Goal: Communication & Community: Share content

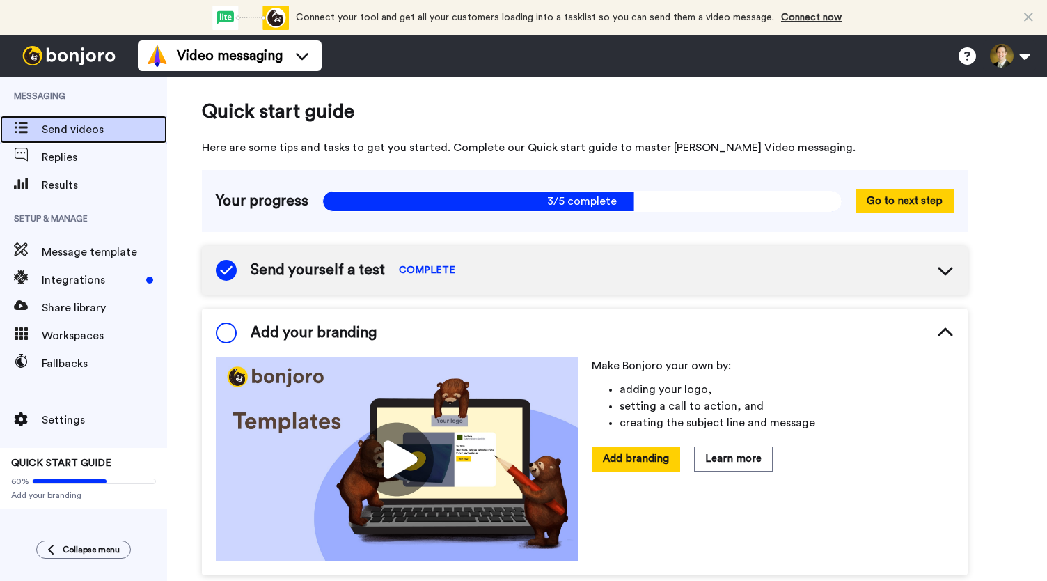
click at [82, 130] on span "Send videos" at bounding box center [104, 129] width 125 height 17
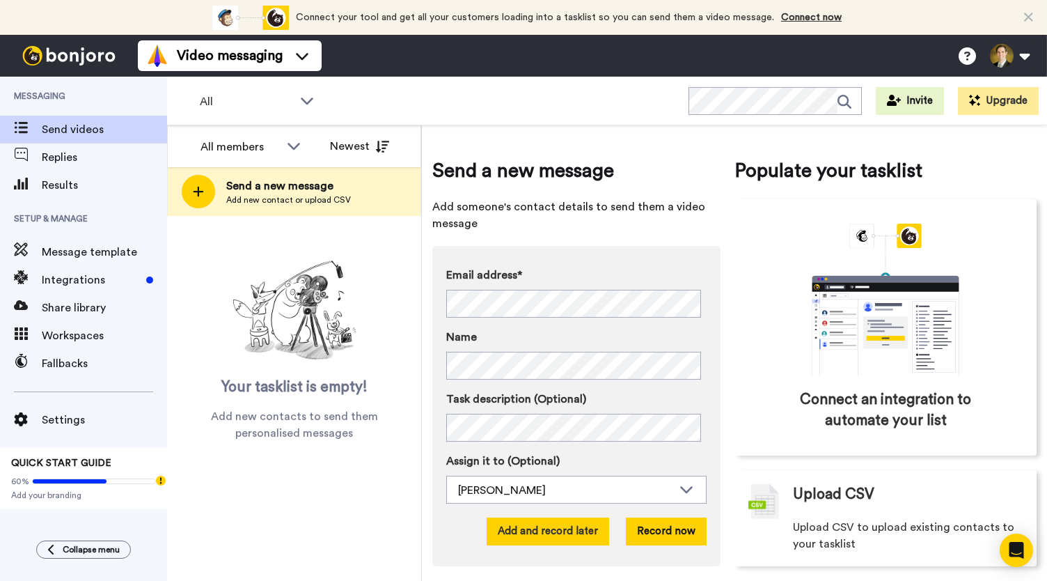
click at [539, 524] on button "Add and record later" at bounding box center [548, 531] width 123 height 28
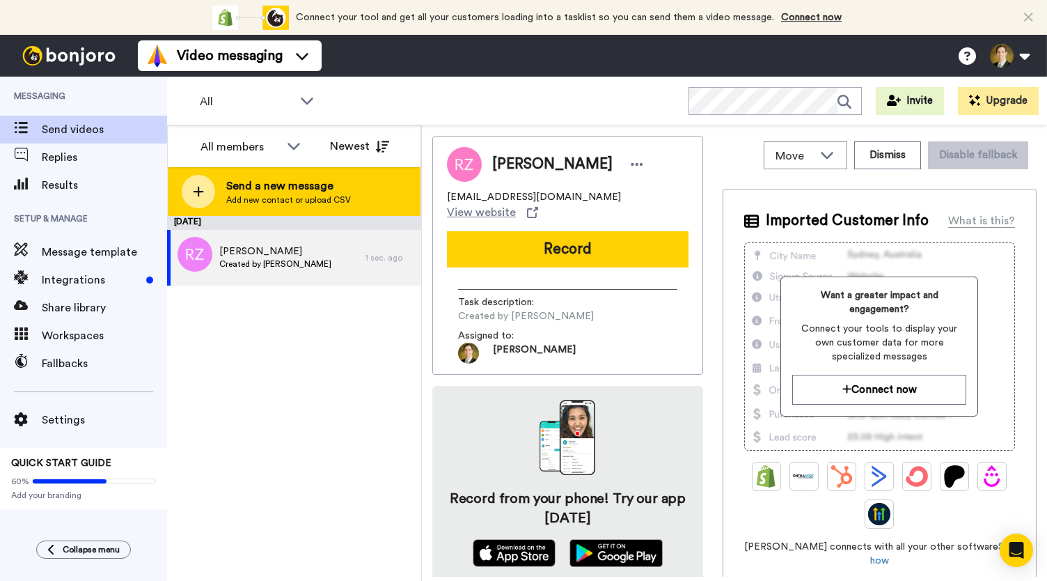
click at [202, 189] on icon at bounding box center [198, 191] width 11 height 13
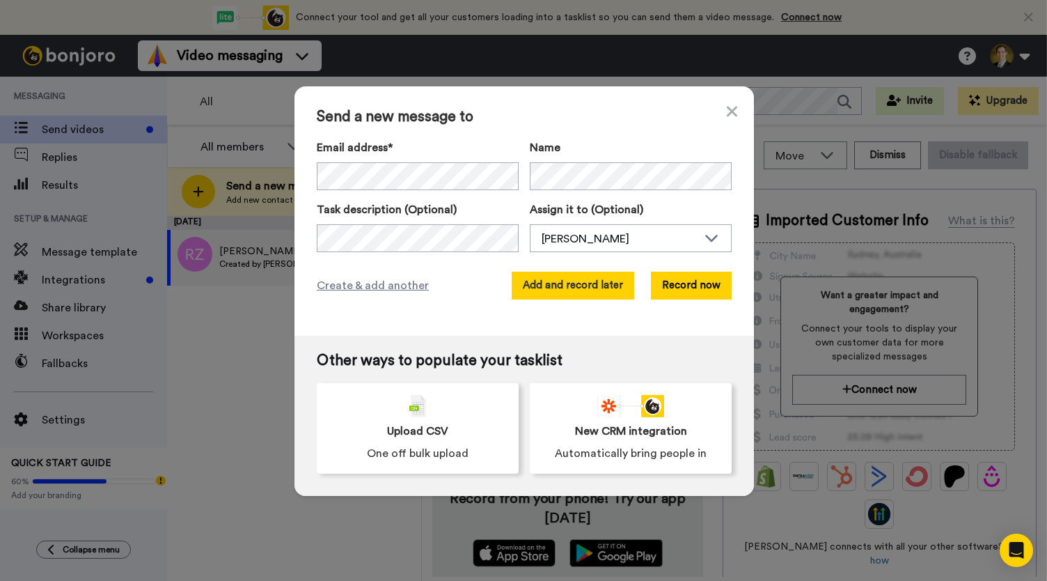
click at [546, 288] on button "Add and record later" at bounding box center [573, 286] width 123 height 28
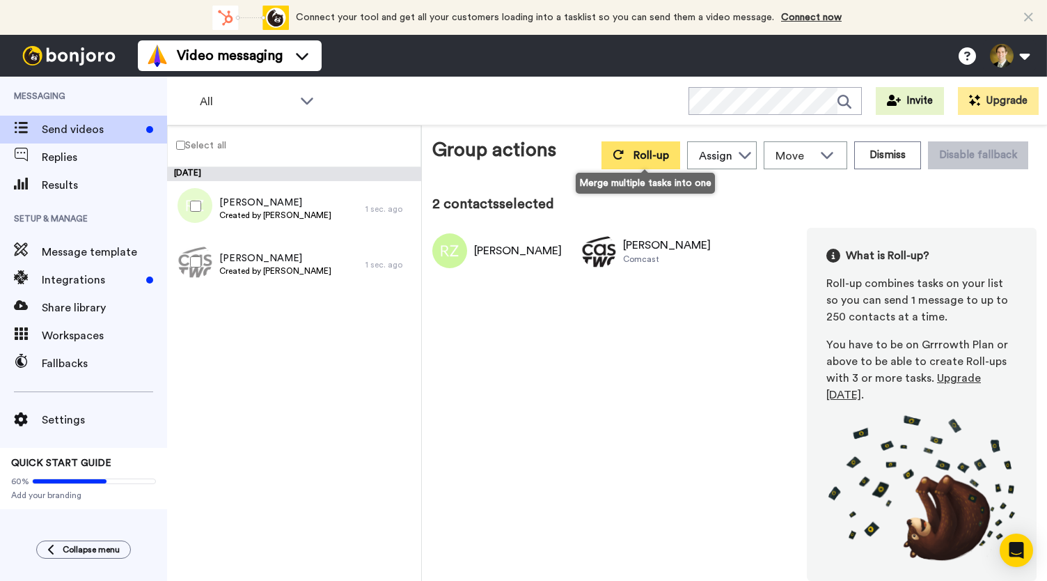
click at [637, 158] on button "Roll-up" at bounding box center [641, 155] width 79 height 28
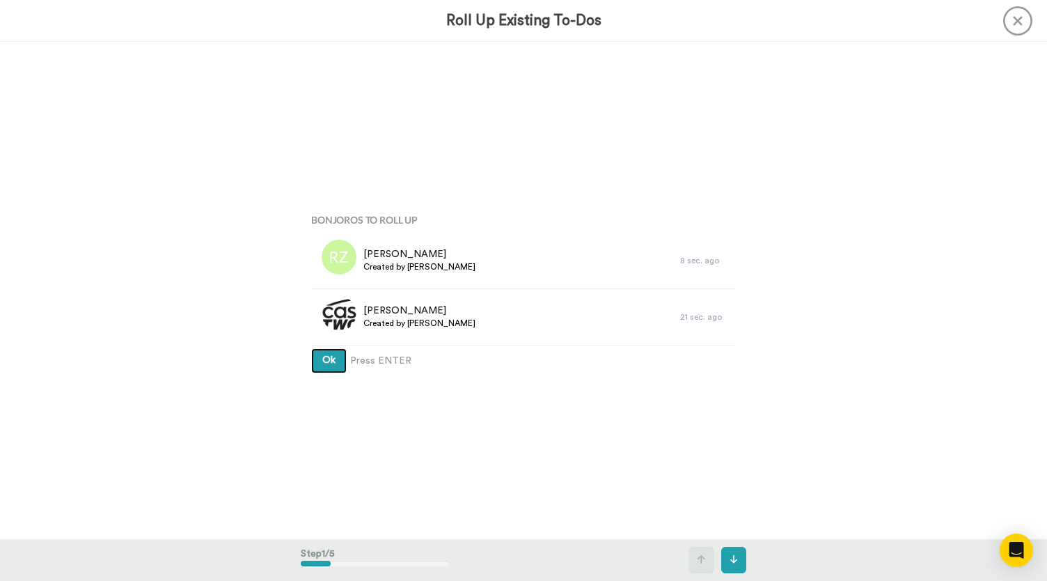
click at [315, 359] on button "Ok" at bounding box center [329, 360] width 36 height 25
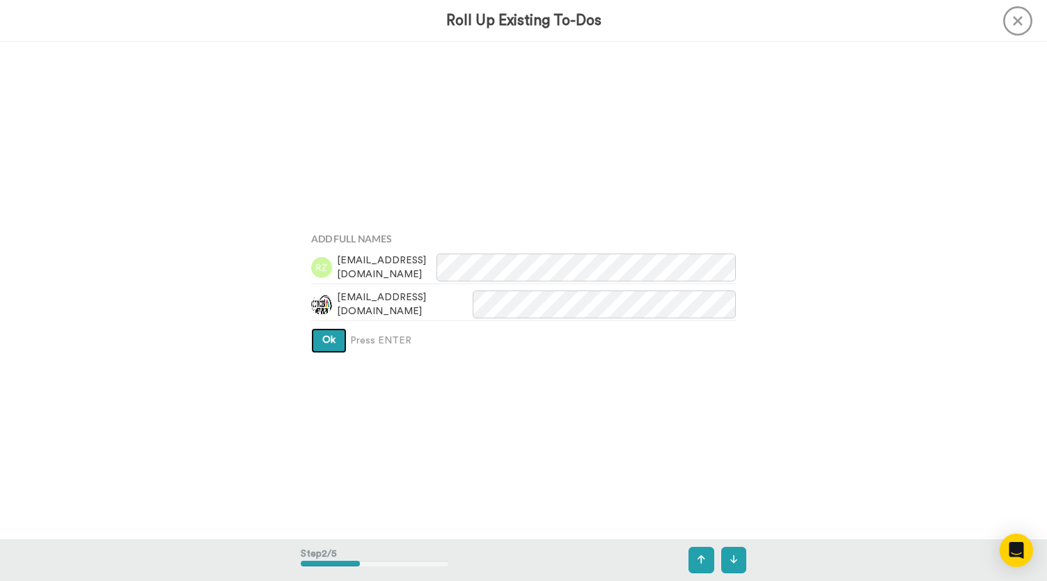
click at [322, 336] on span "Ok" at bounding box center [328, 340] width 13 height 10
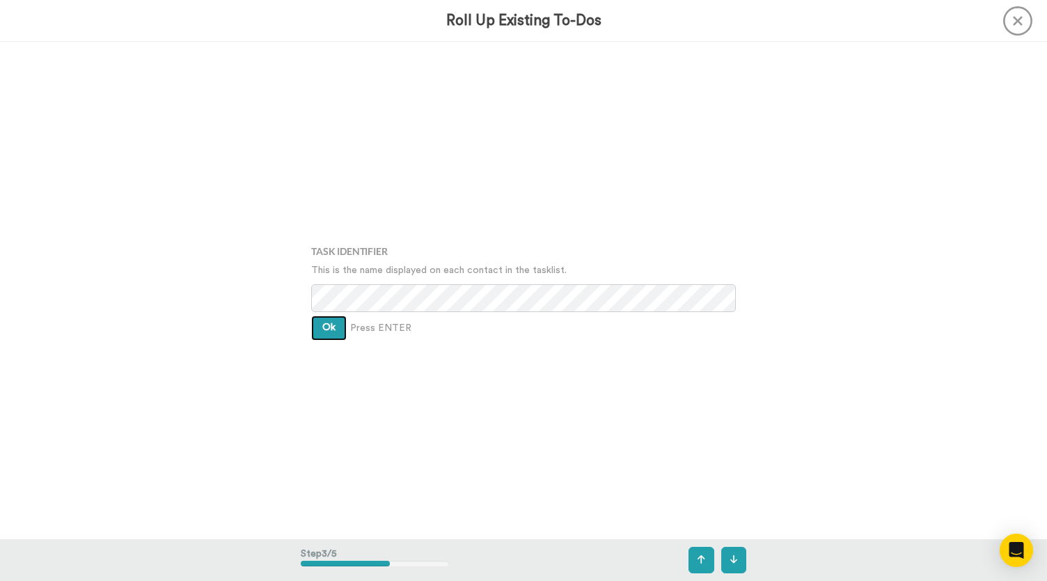
click at [322, 329] on span "Ok" at bounding box center [328, 327] width 13 height 10
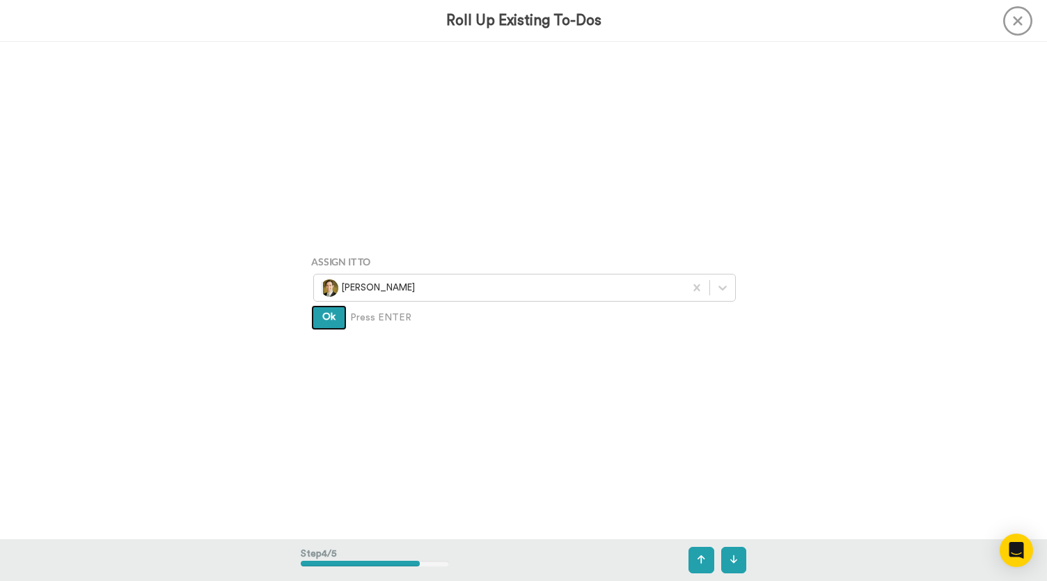
click at [324, 315] on span "Ok" at bounding box center [328, 317] width 13 height 10
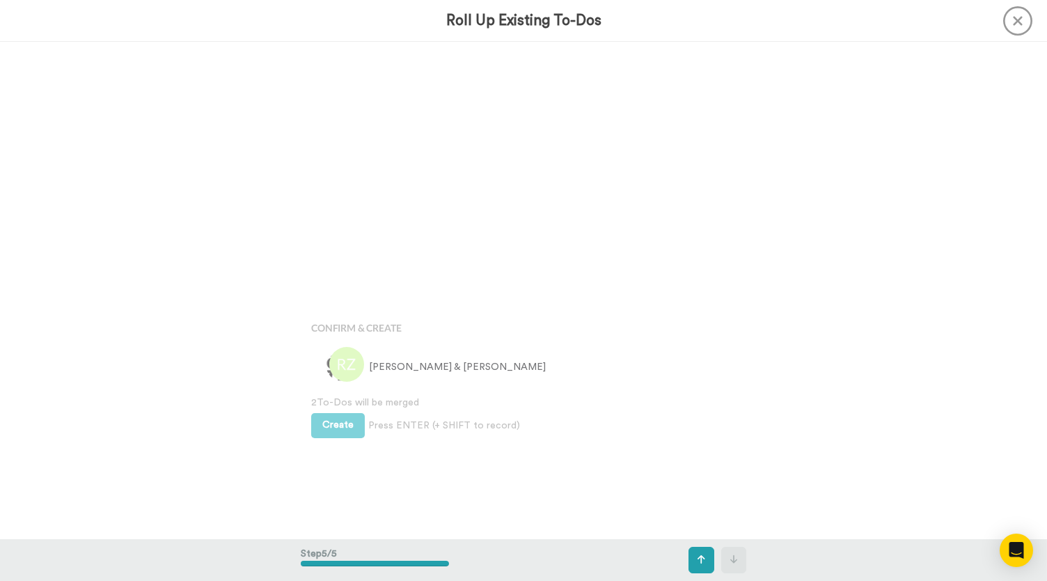
scroll to position [1989, 0]
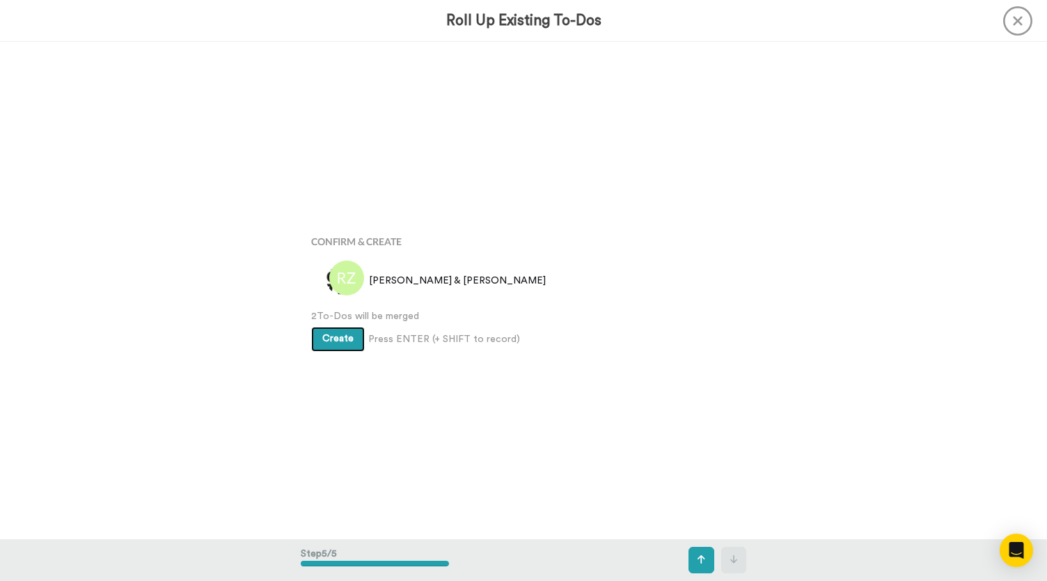
click at [322, 334] on span "Create" at bounding box center [337, 339] width 31 height 10
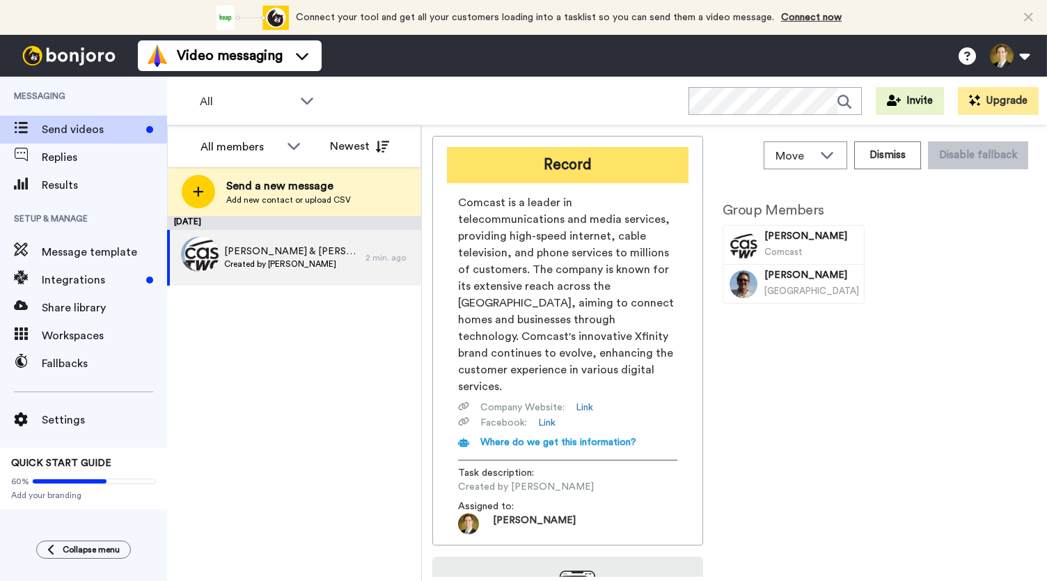
click at [522, 172] on button "Record" at bounding box center [568, 165] width 242 height 36
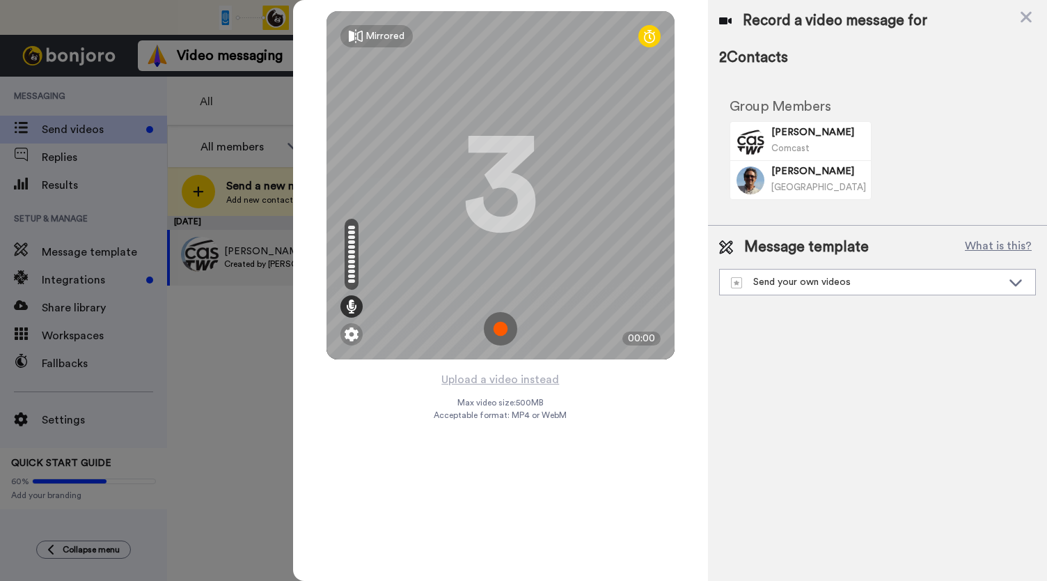
click at [499, 329] on img at bounding box center [500, 328] width 33 height 33
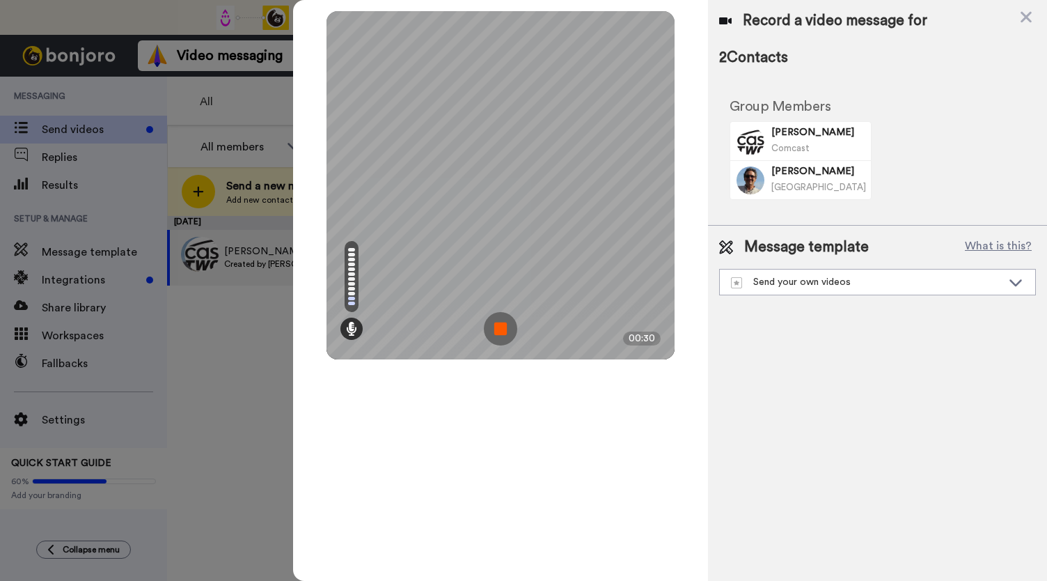
click at [499, 329] on img at bounding box center [500, 328] width 33 height 33
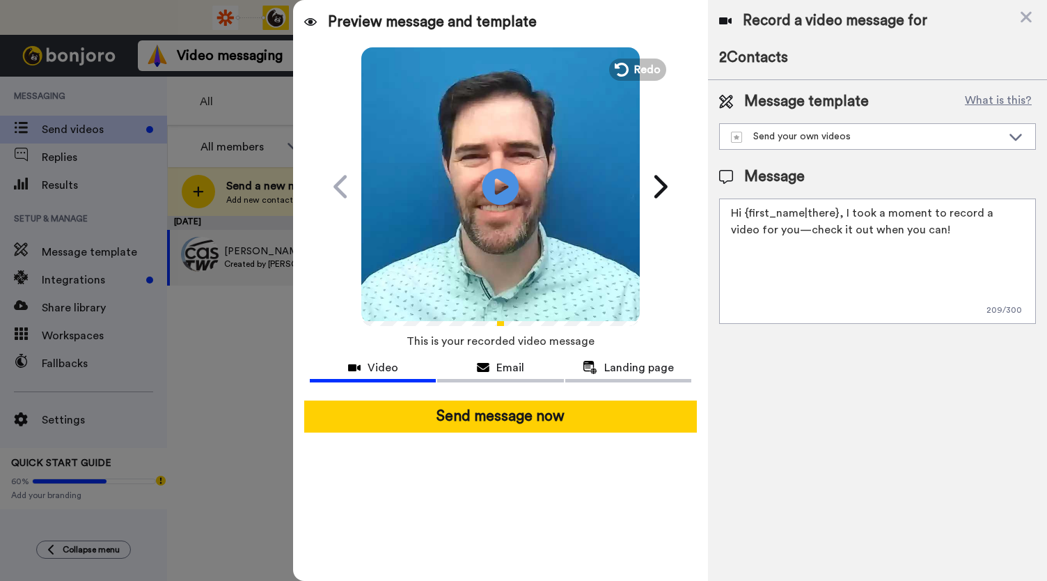
click at [502, 177] on icon at bounding box center [501, 186] width 37 height 37
click at [490, 363] on div "Email" at bounding box center [500, 367] width 126 height 17
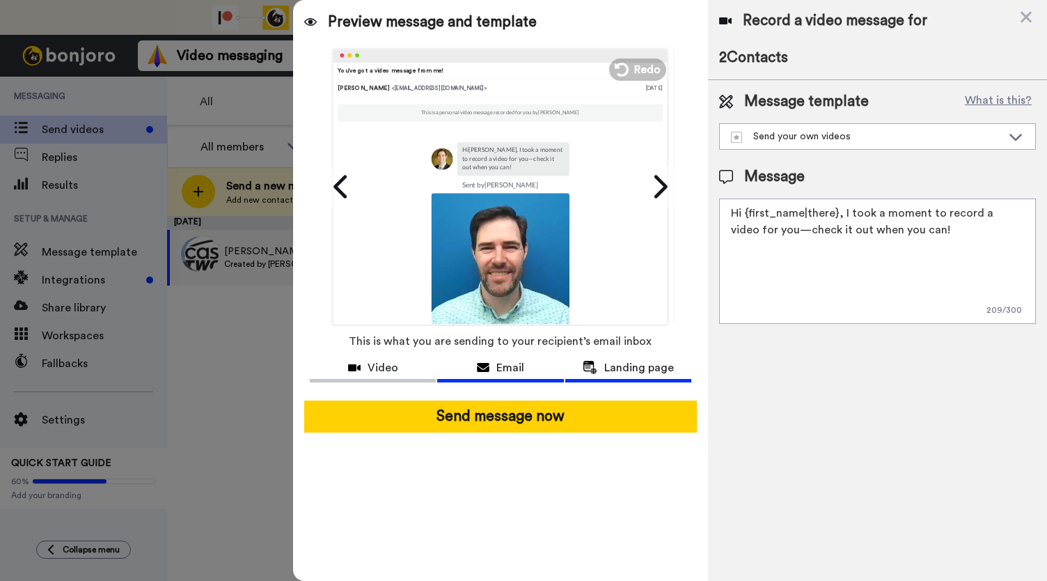
click at [625, 363] on span "Landing page" at bounding box center [639, 367] width 70 height 17
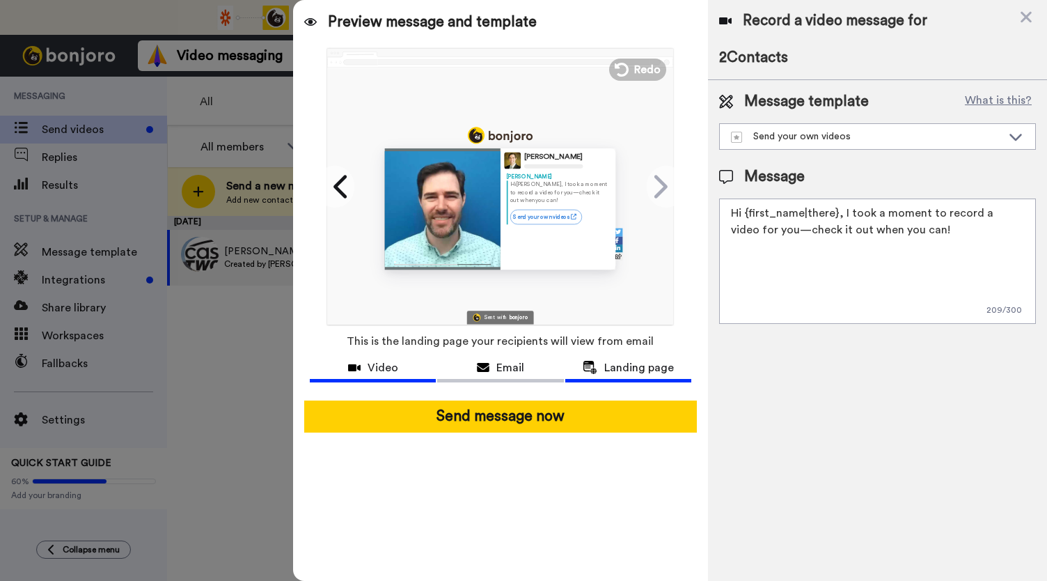
click at [382, 367] on span "Video" at bounding box center [383, 367] width 31 height 17
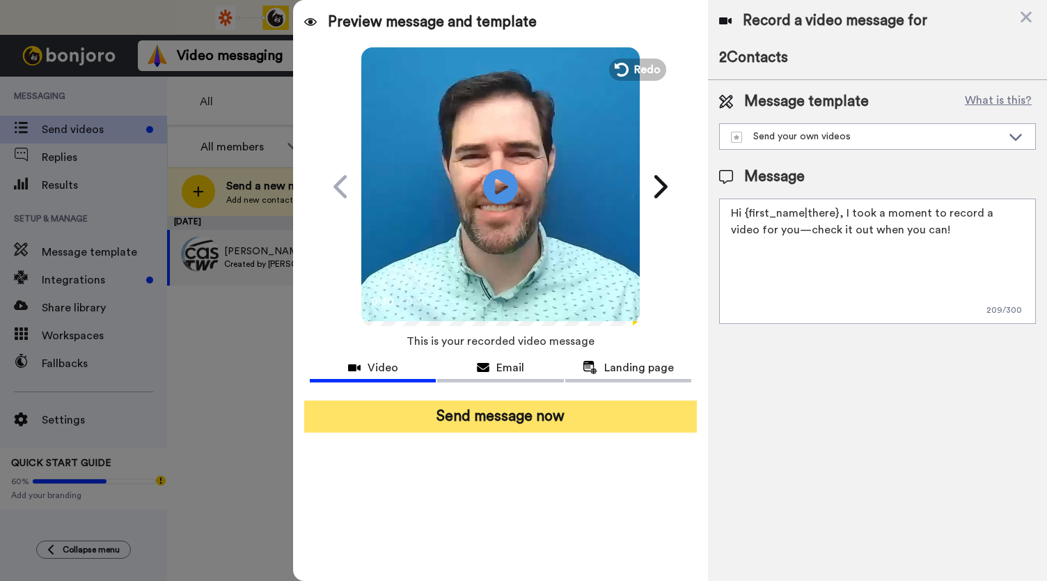
click at [528, 422] on button "Send message now" at bounding box center [500, 416] width 393 height 32
